Goal: Find specific page/section: Find specific page/section

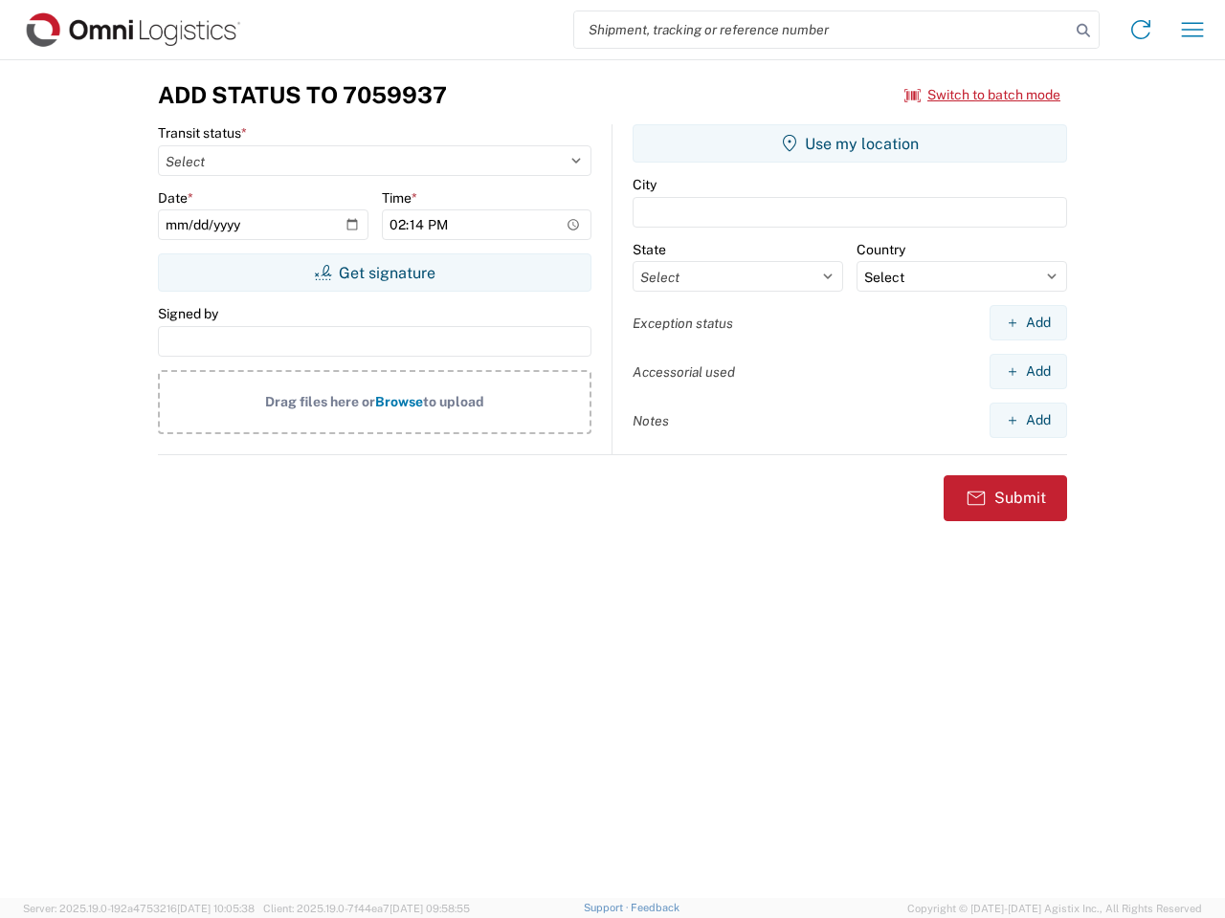
click at [822, 30] on input "search" at bounding box center [822, 29] width 496 height 36
click at [1083, 31] on icon at bounding box center [1083, 30] width 27 height 27
click at [1140, 30] on icon at bounding box center [1140, 29] width 31 height 31
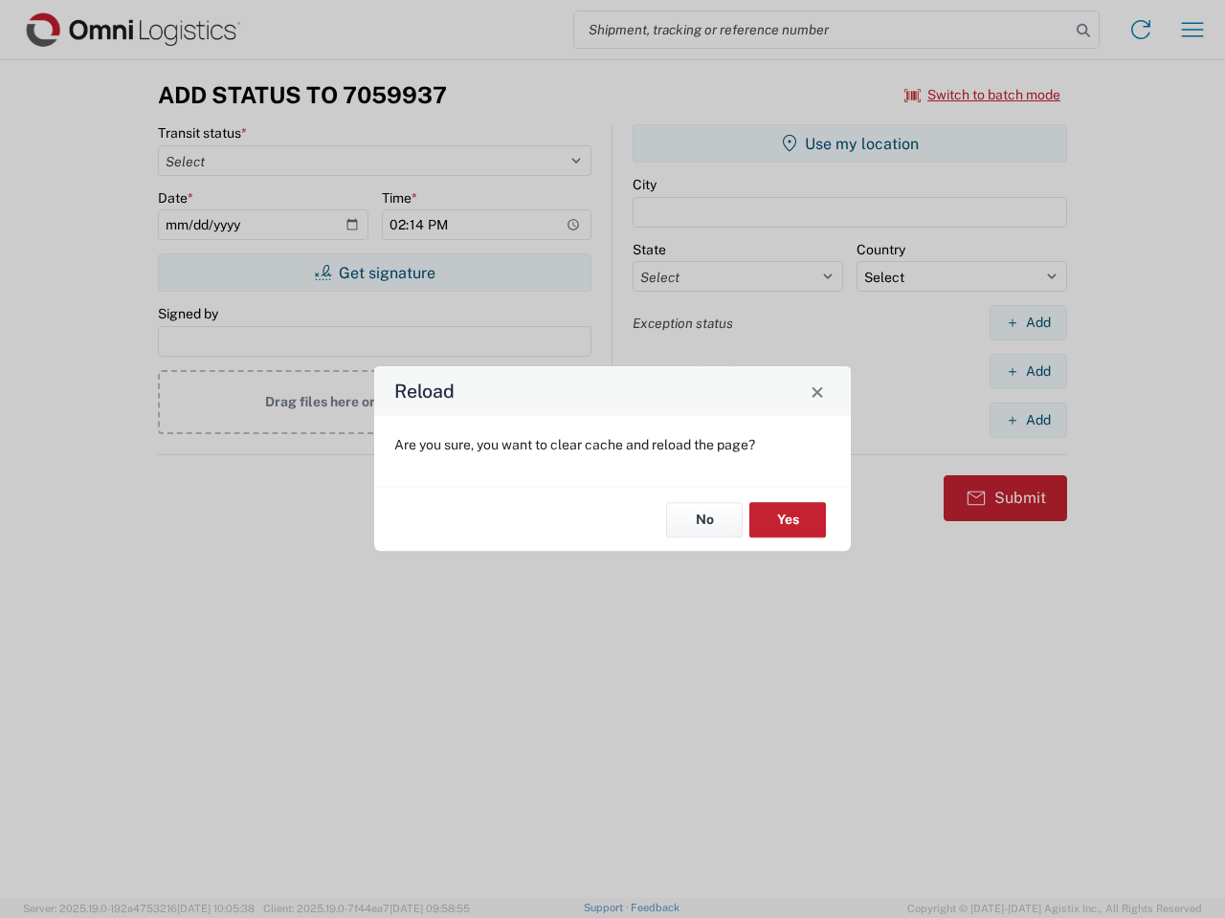
click at [983, 95] on div "Reload Are you sure, you want to clear cache and reload the page? No Yes" at bounding box center [612, 459] width 1225 height 918
click at [374, 273] on div "Reload Are you sure, you want to clear cache and reload the page? No Yes" at bounding box center [612, 459] width 1225 height 918
click at [850, 144] on div "Reload Are you sure, you want to clear cache and reload the page? No Yes" at bounding box center [612, 459] width 1225 height 918
click at [1028, 322] on div "Reload Are you sure, you want to clear cache and reload the page? No Yes" at bounding box center [612, 459] width 1225 height 918
click at [1028, 371] on div "Reload Are you sure, you want to clear cache and reload the page? No Yes" at bounding box center [612, 459] width 1225 height 918
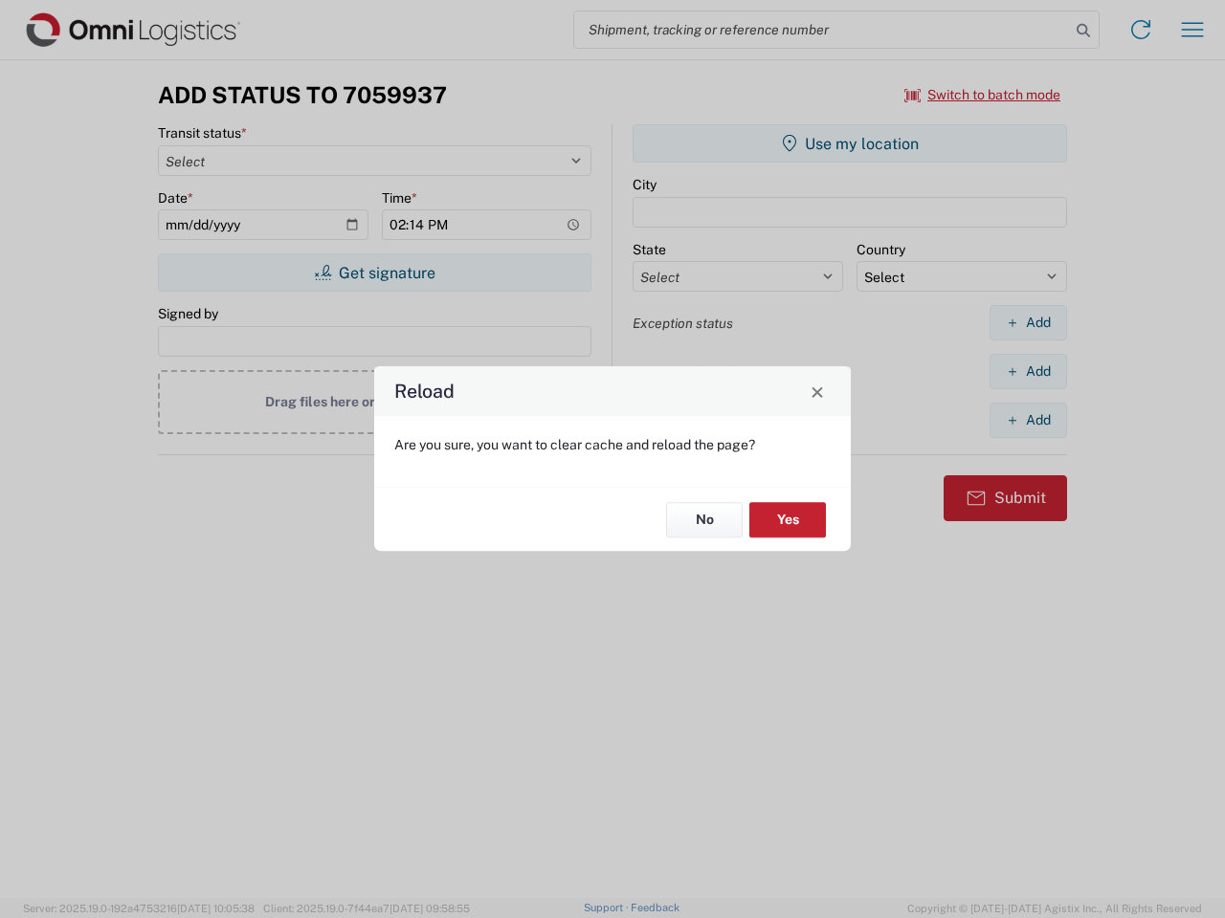
click at [1028, 420] on div "Reload Are you sure, you want to clear cache and reload the page? No Yes" at bounding box center [612, 459] width 1225 height 918
